Goal: Find specific page/section: Find specific page/section

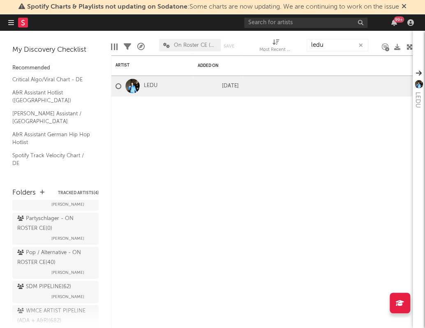
scroll to position [120, 0]
type input "ledu"
click at [30, 261] on div "Pop / Alternative - ON ROSTER CE ( 40 )" at bounding box center [54, 258] width 74 height 20
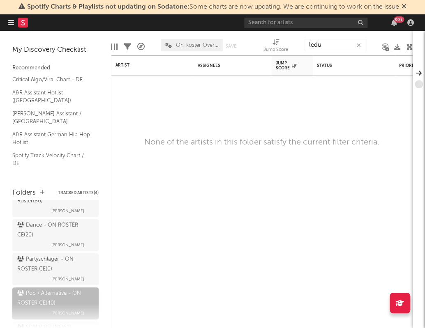
scroll to position [71, 0]
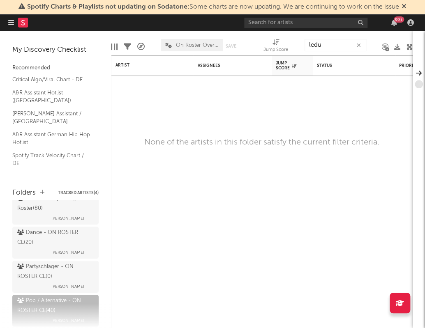
click at [28, 287] on div "Partyschlager - ON ROSTER CE ( 0 ) [PERSON_NAME]" at bounding box center [55, 277] width 76 height 30
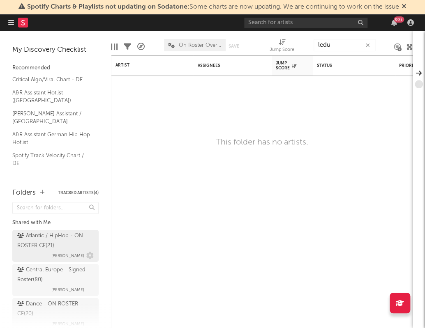
click at [36, 245] on div "Atlantic / HipHop - ON ROSTER CE ( 21 )" at bounding box center [54, 241] width 74 height 20
